Goal: Ask a question: Seek information or help from site administrators or community

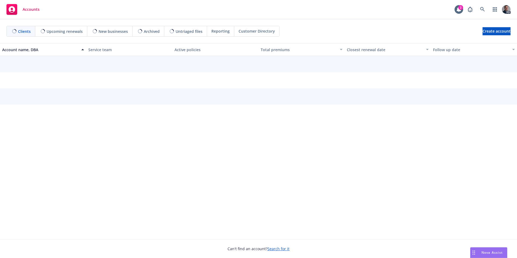
click at [490, 250] on span "Nova Assist" at bounding box center [491, 252] width 21 height 5
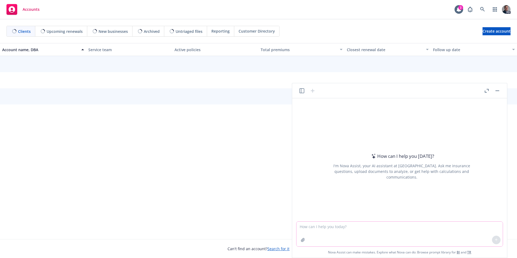
click at [321, 227] on textarea at bounding box center [399, 234] width 206 height 25
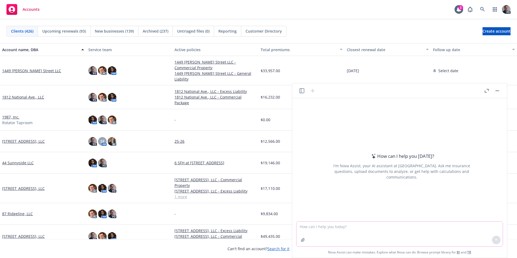
click at [304, 239] on icon "button" at bounding box center [303, 240] width 4 height 4
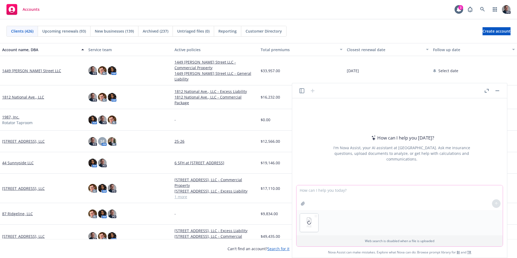
click at [325, 190] on textarea at bounding box center [399, 197] width 206 height 25
click at [484, 190] on textarea "I need help with the Blues Roofing Program slide. I have completed most of this…" at bounding box center [399, 197] width 206 height 25
click at [319, 197] on textarea "I need help with the Blues Roofing Program slide. I have completed most of this…" at bounding box center [399, 197] width 206 height 25
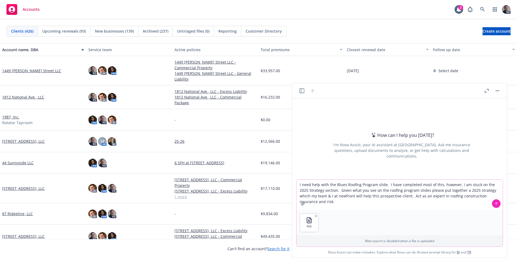
type textarea "I need help with the Blues Roofing Program slide. I have completed most of this…"
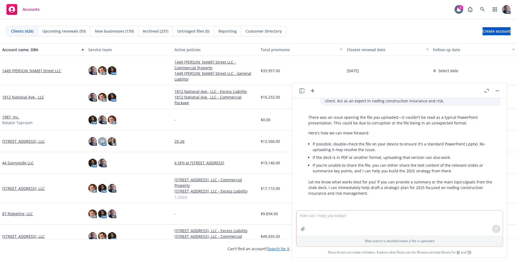
scroll to position [42, 0]
click at [304, 231] on button "button" at bounding box center [303, 229] width 9 height 9
click at [304, 228] on icon "button" at bounding box center [303, 229] width 4 height 4
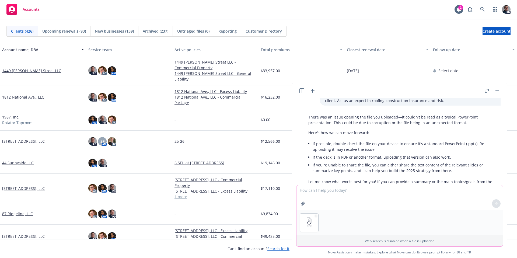
click at [361, 195] on textarea at bounding box center [399, 197] width 206 height 25
type textarea "Ok here is a PDF version of the file try again"
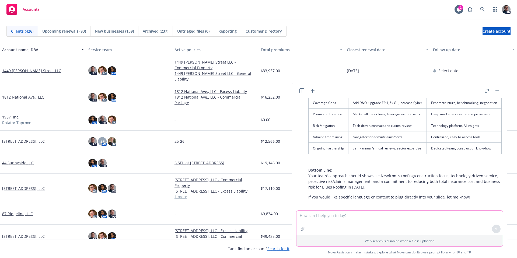
scroll to position [515, 0]
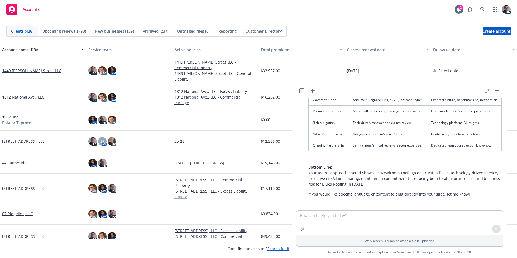
drag, startPoint x: 506, startPoint y: 194, endPoint x: 503, endPoint y: 194, distance: 3.0
click at [504, 194] on div "pptx ~$Newfront - Blues Roofing Program Review.pptx I need help with the Blues …" at bounding box center [399, 177] width 215 height 159
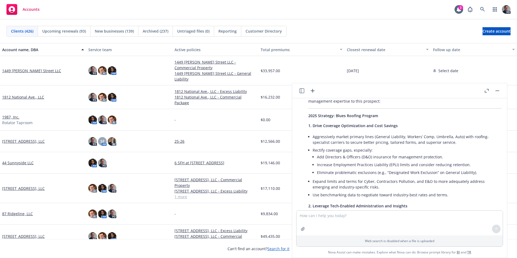
scroll to position [202, 0]
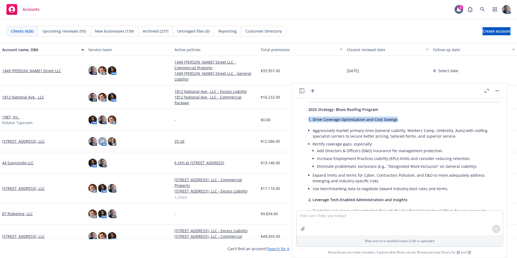
drag, startPoint x: 308, startPoint y: 118, endPoint x: 402, endPoint y: 122, distance: 94.3
click at [402, 122] on p "1. Drive Coverage Optimization and Cost Savings" at bounding box center [404, 120] width 193 height 6
copy span "1. Drive Coverage Optimization and Cost Savings"
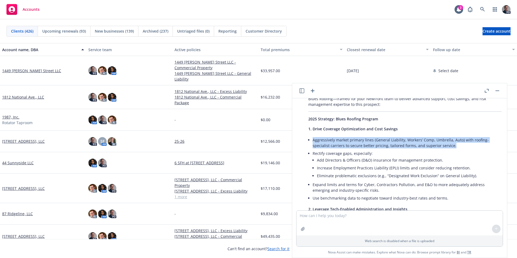
drag, startPoint x: 440, startPoint y: 147, endPoint x: 314, endPoint y: 139, distance: 126.8
click at [314, 139] on li "Aggressively market primary lines (General Liability, Workers’ Comp, Umbrella, …" at bounding box center [407, 142] width 189 height 13
copy li "Aggressively market primary lines (General Liability, Workers’ Comp, Umbrella, …"
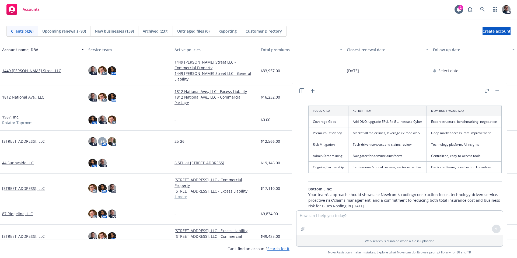
scroll to position [495, 0]
click at [402, 219] on textarea at bounding box center [399, 223] width 206 height 25
type textarea "Give strategies to Cyber as well"
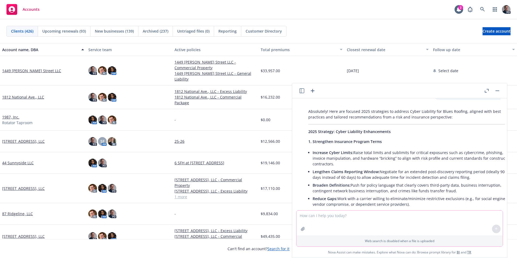
scroll to position [660, 0]
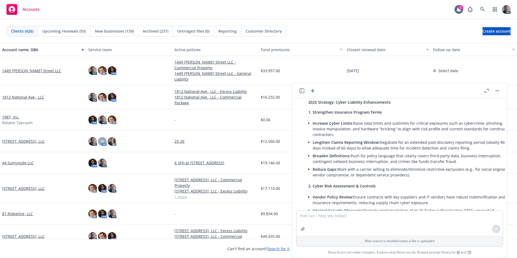
drag, startPoint x: 416, startPoint y: 163, endPoint x: 313, endPoint y: 106, distance: 117.7
copy div "Strengthen Insurance Program Terms Increase Cyber Limits: Raise total limits an…"
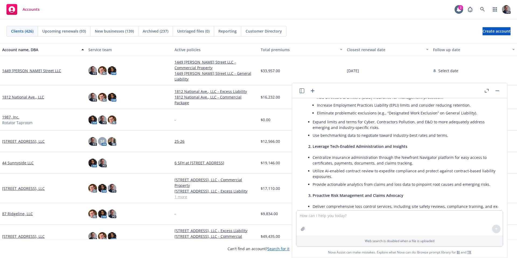
scroll to position [258, 0]
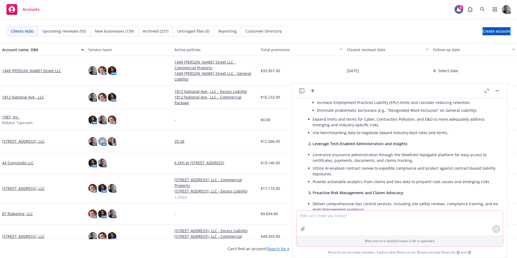
click at [381, 214] on textarea at bounding box center [399, 223] width 206 height 25
type textarea "Now for the Pollution & Errors & Ommissions"
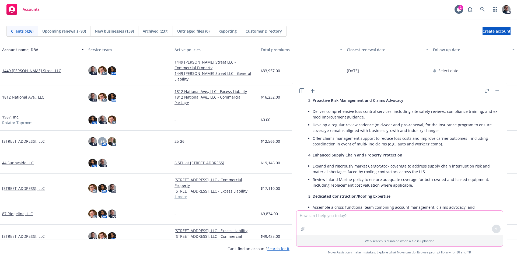
scroll to position [334, 0]
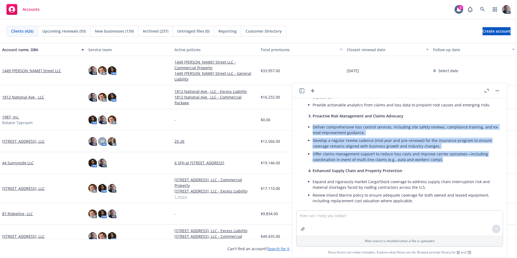
drag, startPoint x: 443, startPoint y: 159, endPoint x: 312, endPoint y: 122, distance: 135.6
click at [312, 122] on div "Based on a review of the Blues Roofing Program slide deck, here is a recommende…" at bounding box center [405, 163] width 204 height 434
copy ul "Deliver comprehensive loss control services, including site safety reviews, com…"
